Goal: Find specific page/section: Find specific page/section

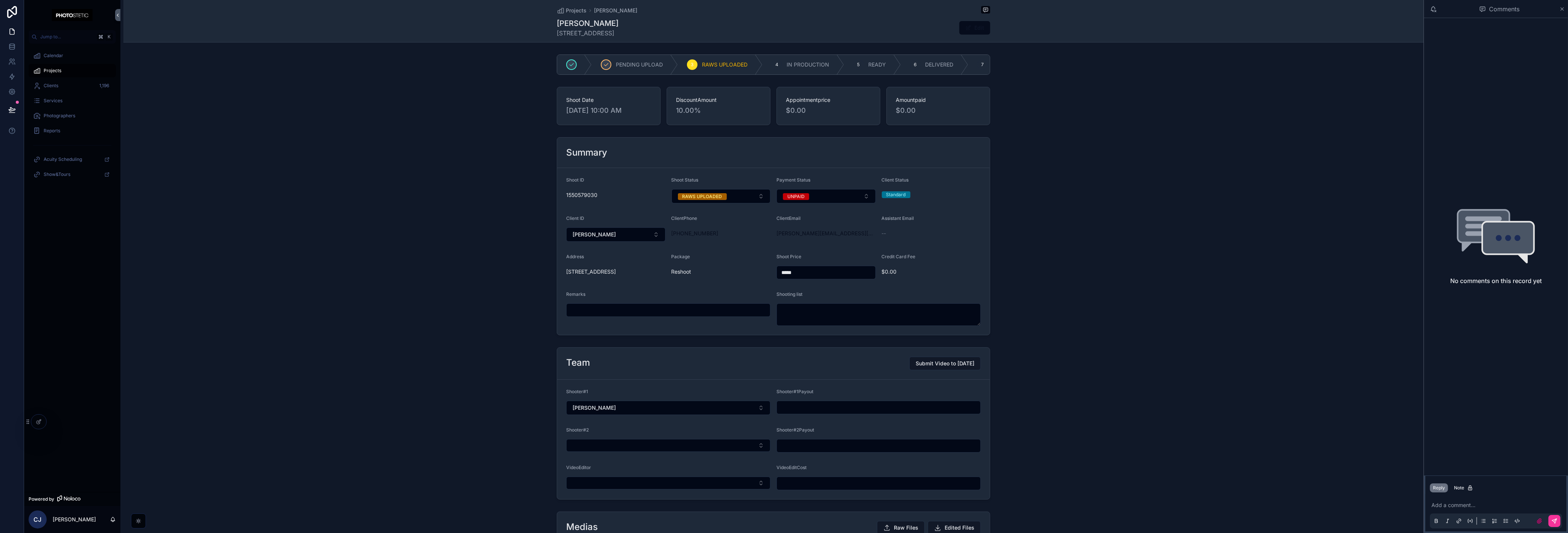
click at [268, 29] on div "Projects [PERSON_NAME] [PERSON_NAME] [STREET_ADDRESS] Edit" at bounding box center [774, 21] width 1300 height 43
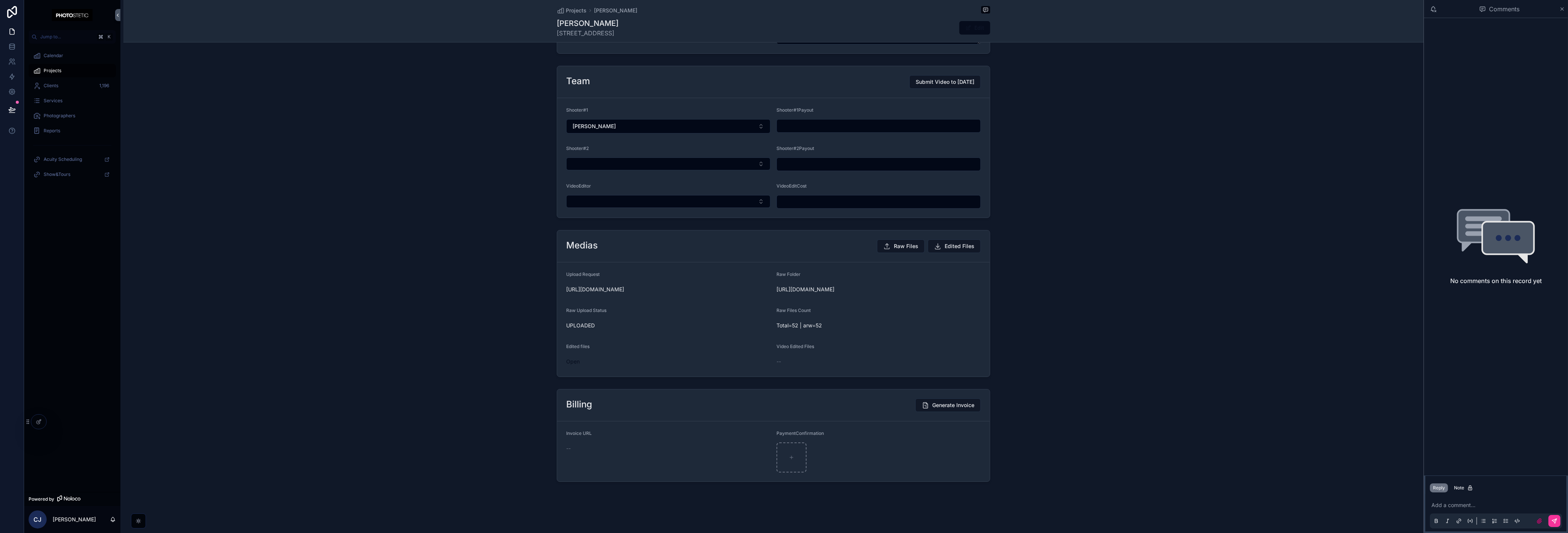
scroll to position [299, 0]
click at [49, 57] on span "Calendar" at bounding box center [54, 56] width 19 height 6
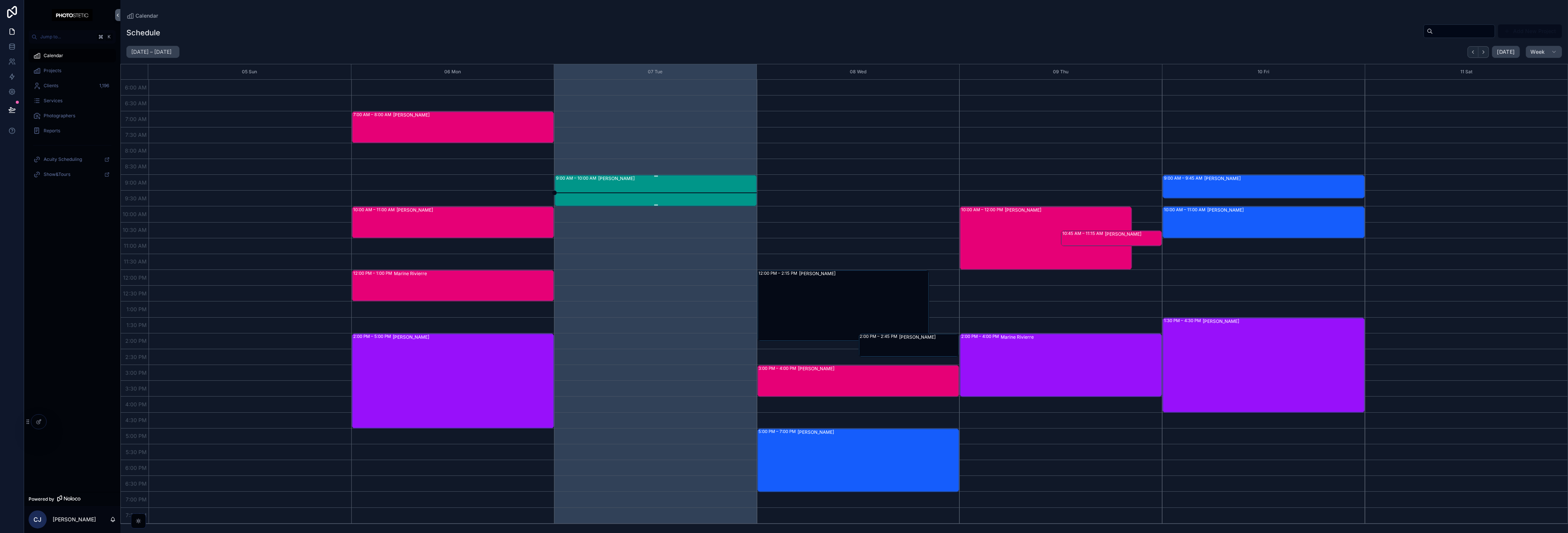
click at [668, 186] on div "[PERSON_NAME]" at bounding box center [677, 190] width 158 height 30
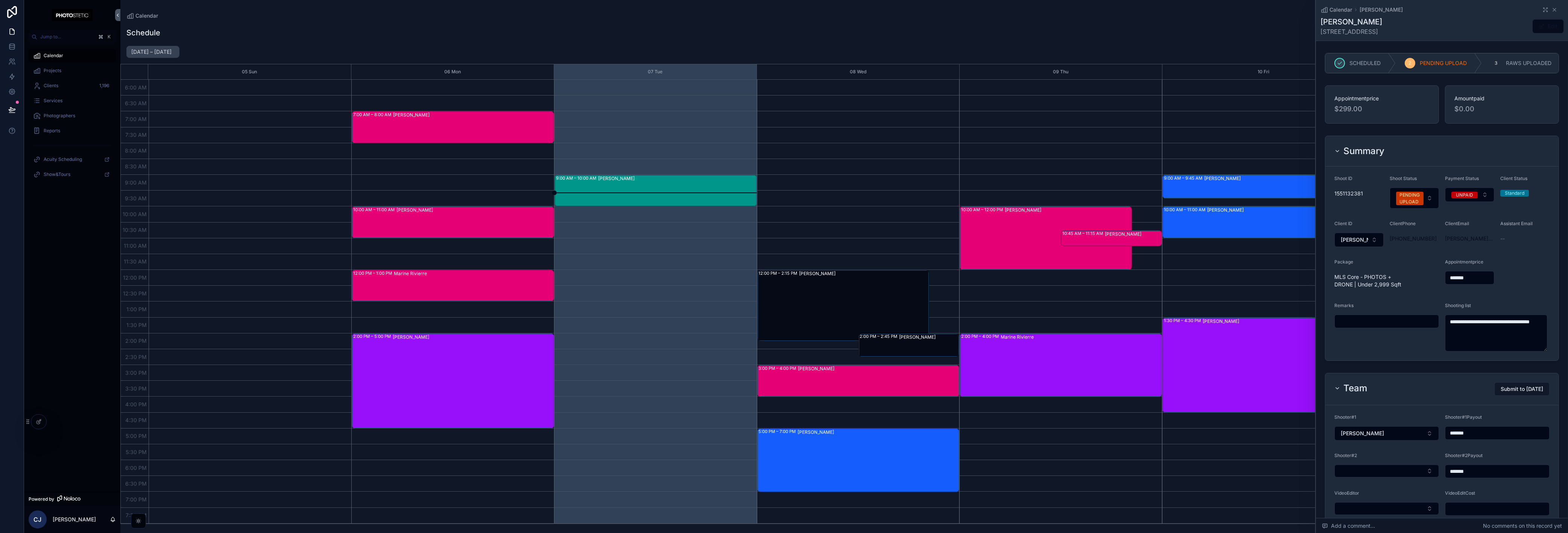
click at [668, 186] on div "[PERSON_NAME]" at bounding box center [677, 190] width 158 height 30
click at [51, 69] on span "Projects" at bounding box center [52, 71] width 18 height 6
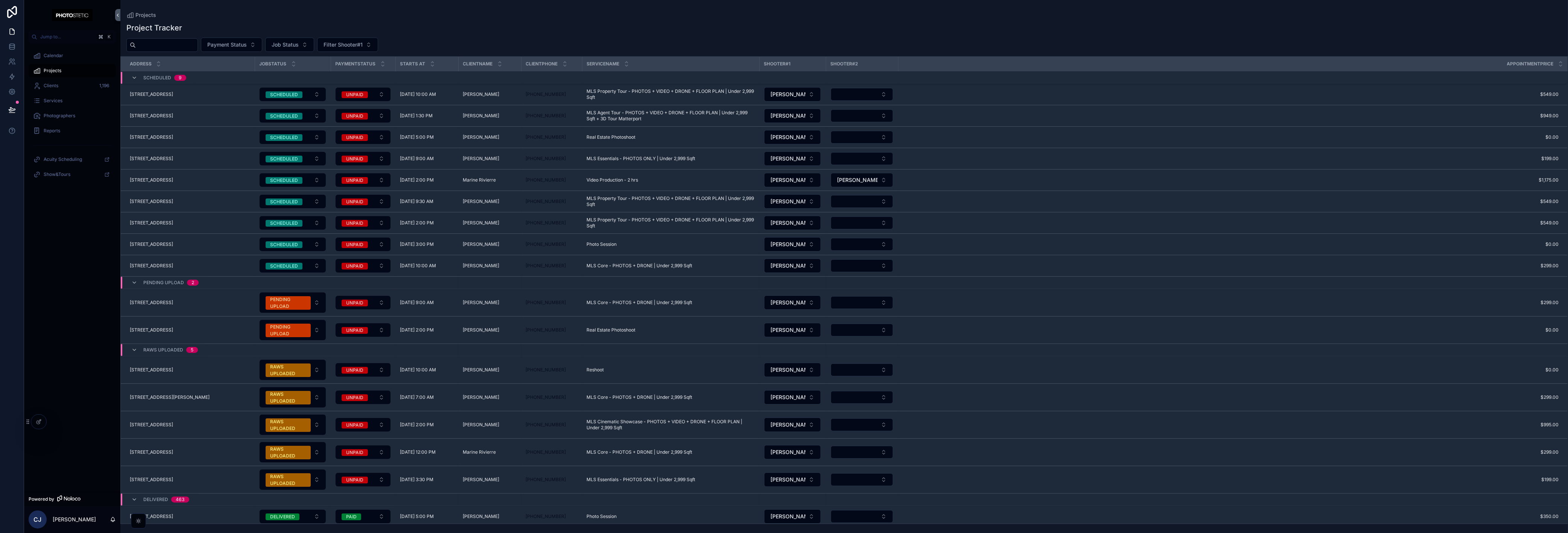
click at [172, 300] on span "[STREET_ADDRESS]" at bounding box center [151, 303] width 43 height 6
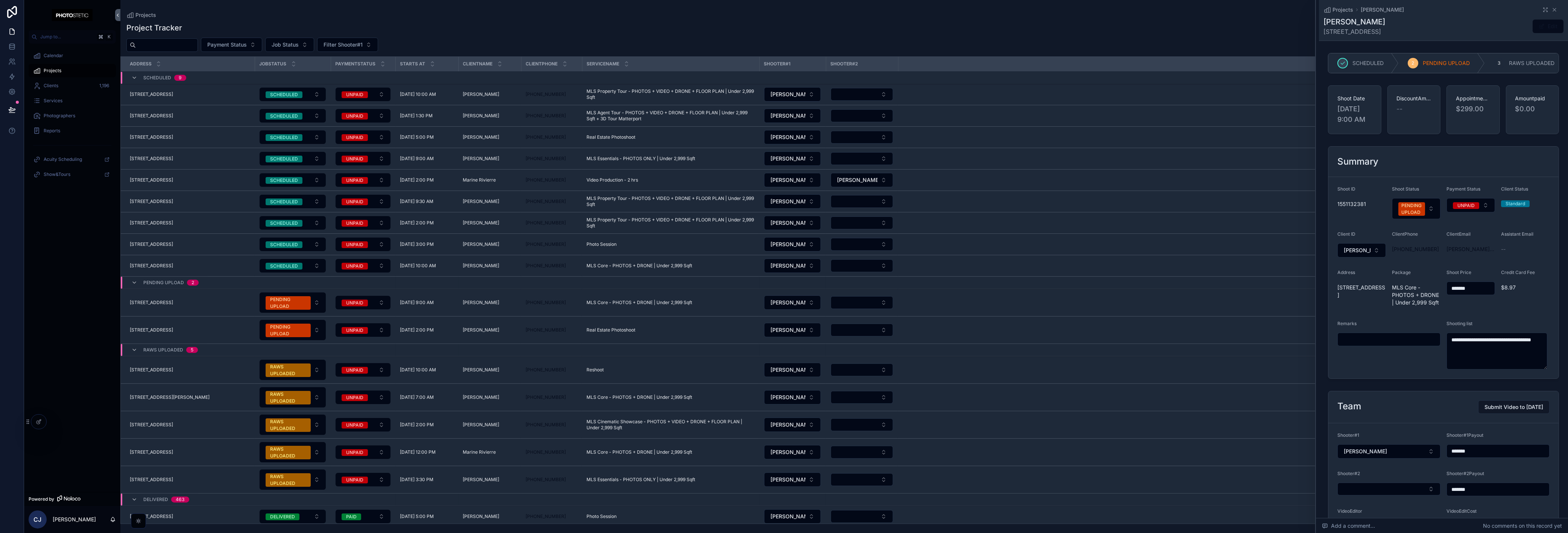
click at [216, 302] on div "415 SE 34 terrace Homestead Fl. 33033 415 SE 34 terrace Homestead Fl. 33033" at bounding box center [190, 303] width 121 height 6
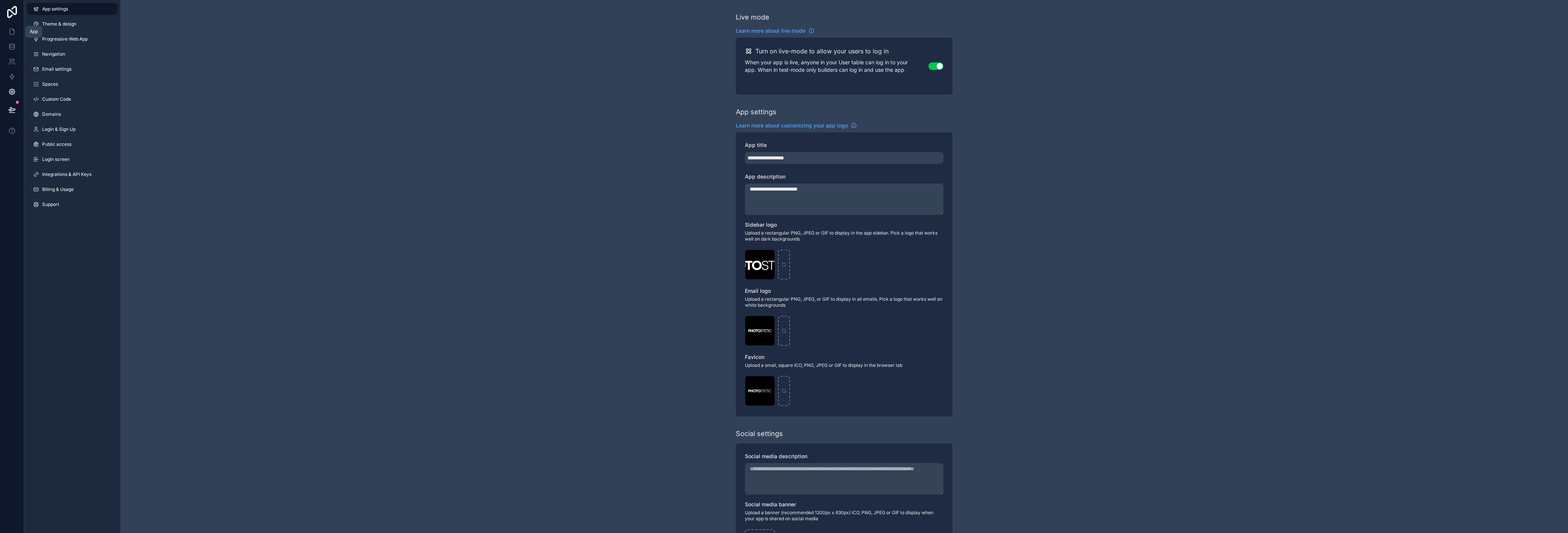
click at [13, 33] on icon at bounding box center [12, 32] width 7 height 7
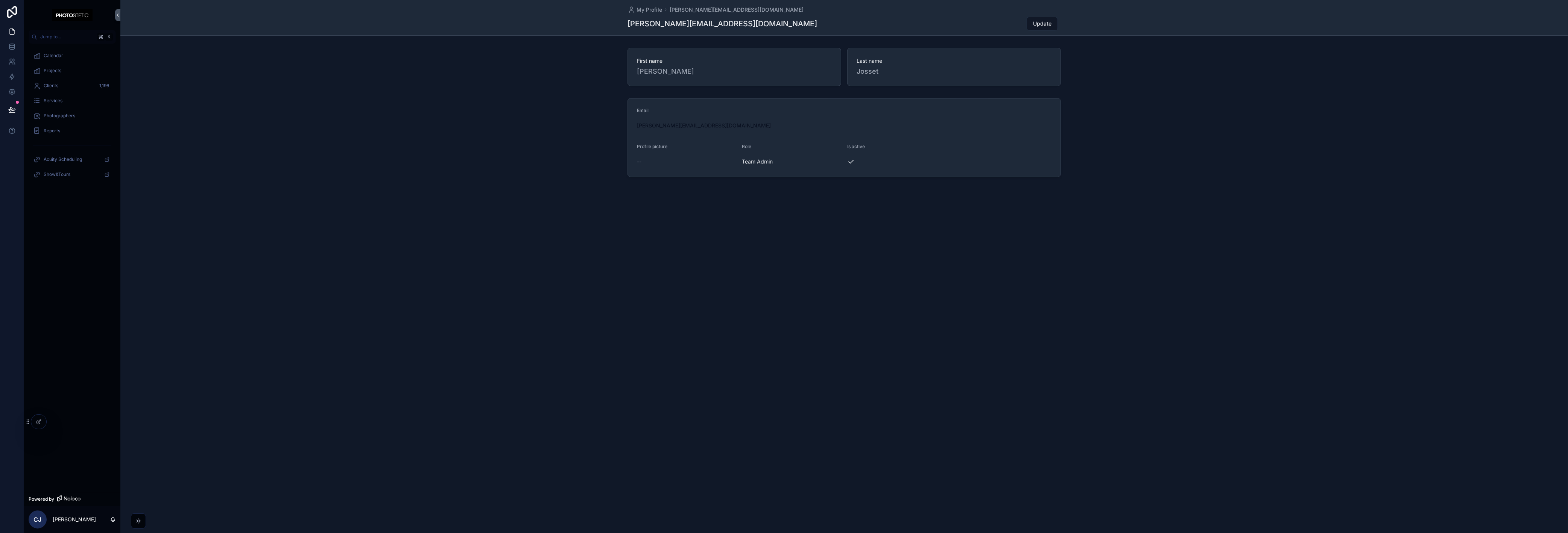
click at [52, 54] on span "Calendar" at bounding box center [54, 56] width 19 height 6
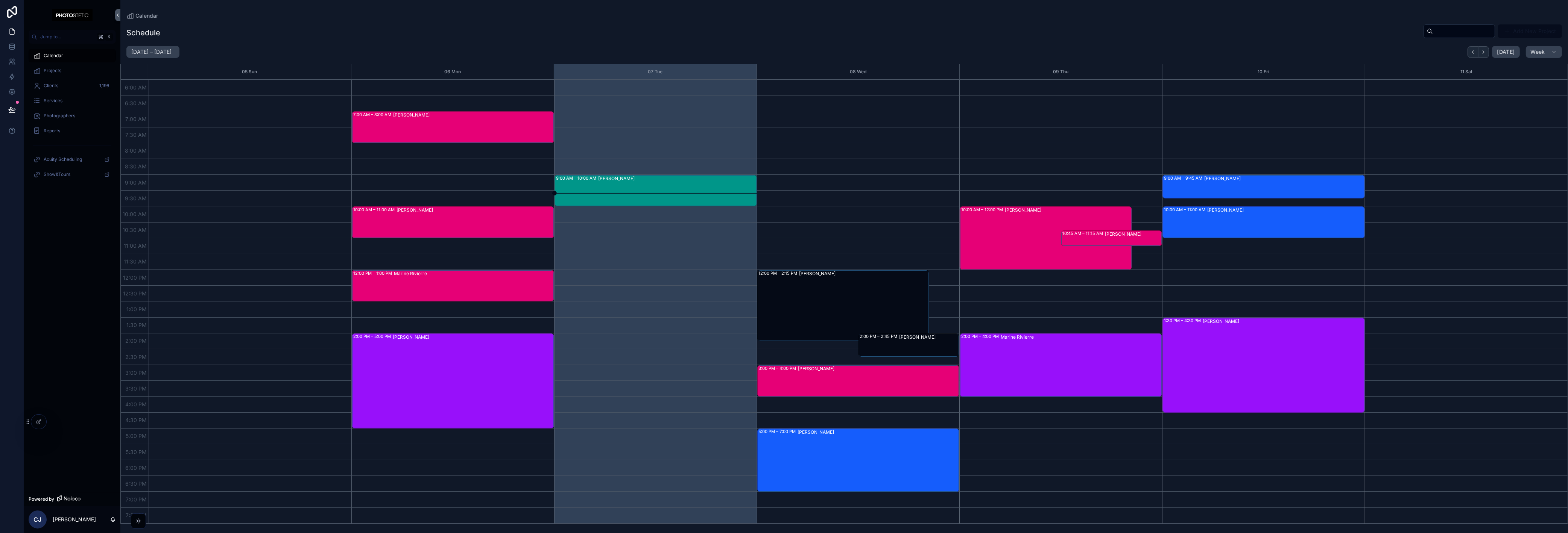
click at [47, 71] on span "Projects" at bounding box center [52, 71] width 18 height 6
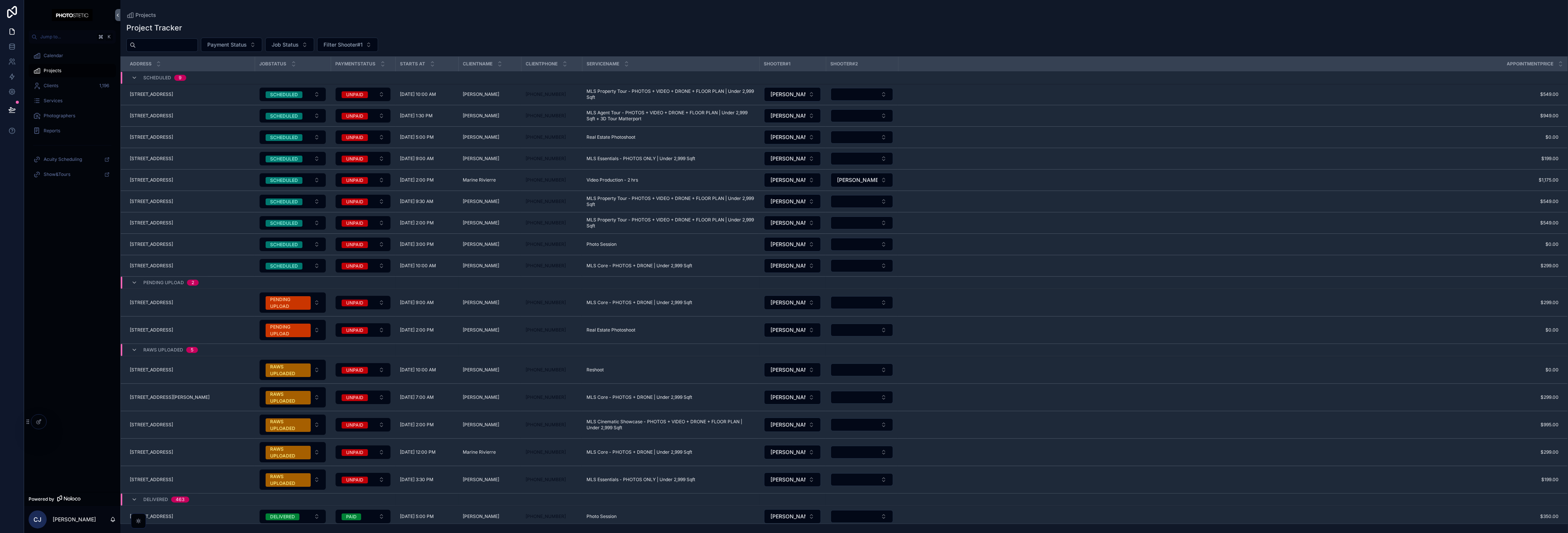
click at [136, 521] on icon "scrollable content" at bounding box center [138, 521] width 6 height 6
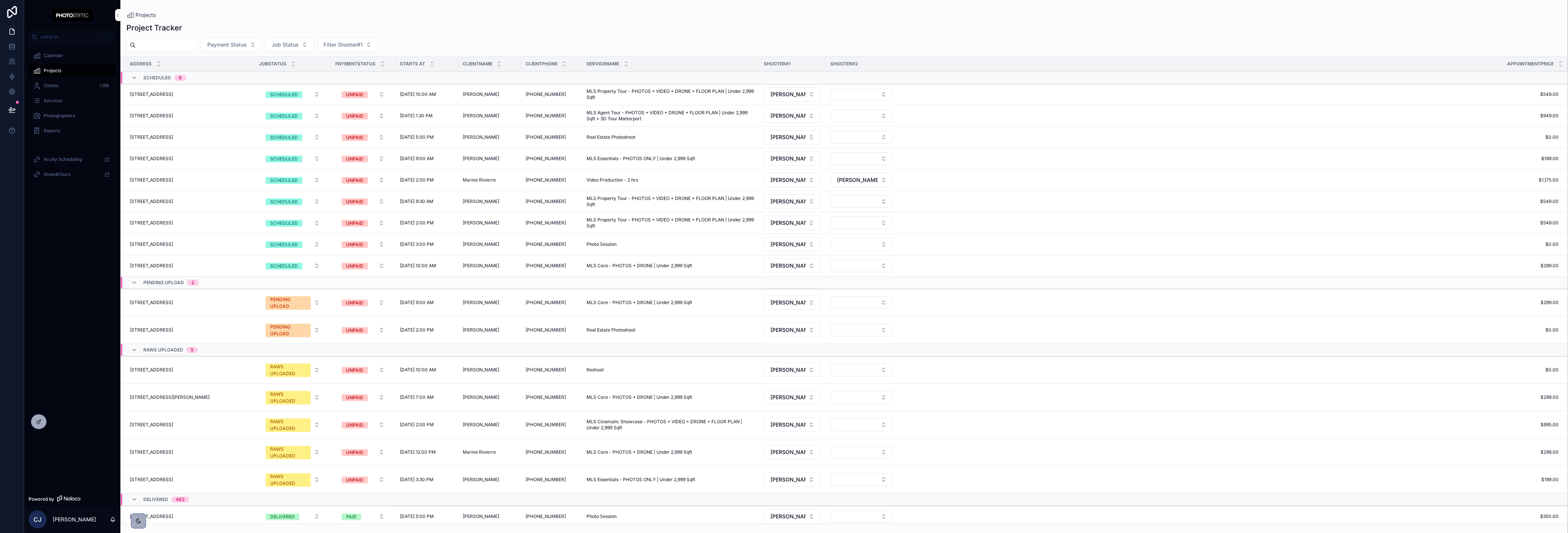
click at [173, 302] on span "[STREET_ADDRESS]" at bounding box center [151, 303] width 43 height 6
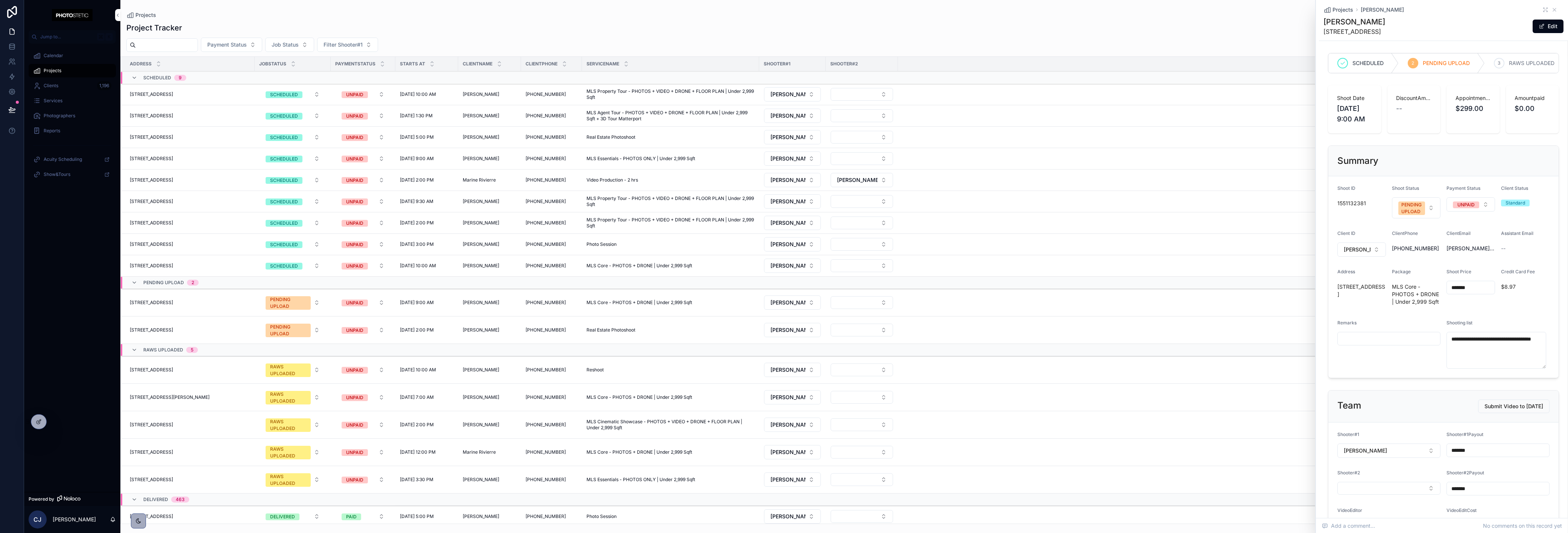
click at [505, 302] on td "[PERSON_NAME] [PERSON_NAME]" at bounding box center [489, 302] width 63 height 27
click at [487, 300] on span "[PERSON_NAME]" at bounding box center [481, 303] width 37 height 6
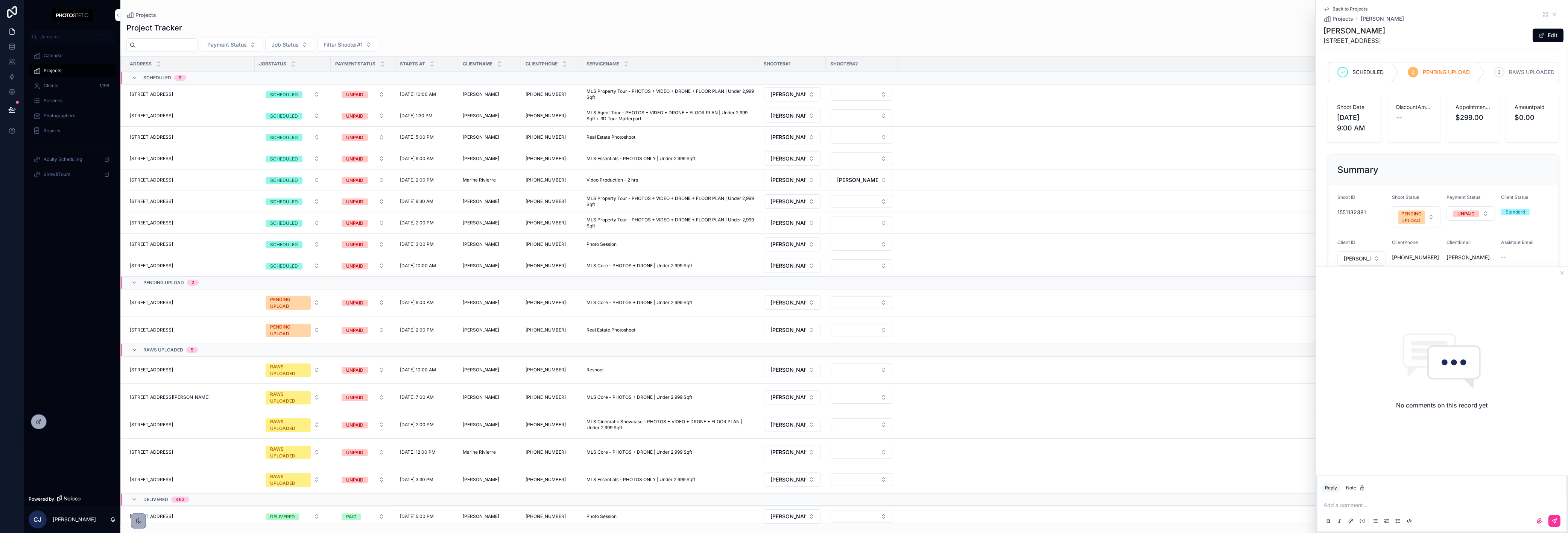
click at [173, 300] on span "[STREET_ADDRESS]" at bounding box center [151, 303] width 43 height 6
